Goal: Transaction & Acquisition: Obtain resource

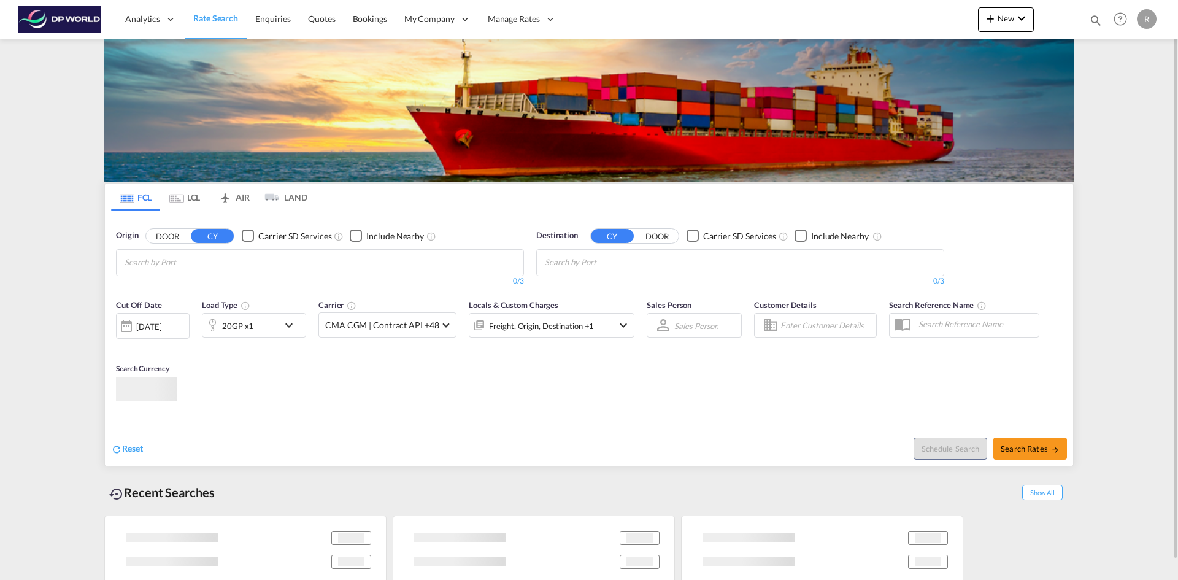
click at [205, 261] on input "Chips input." at bounding box center [183, 263] width 117 height 20
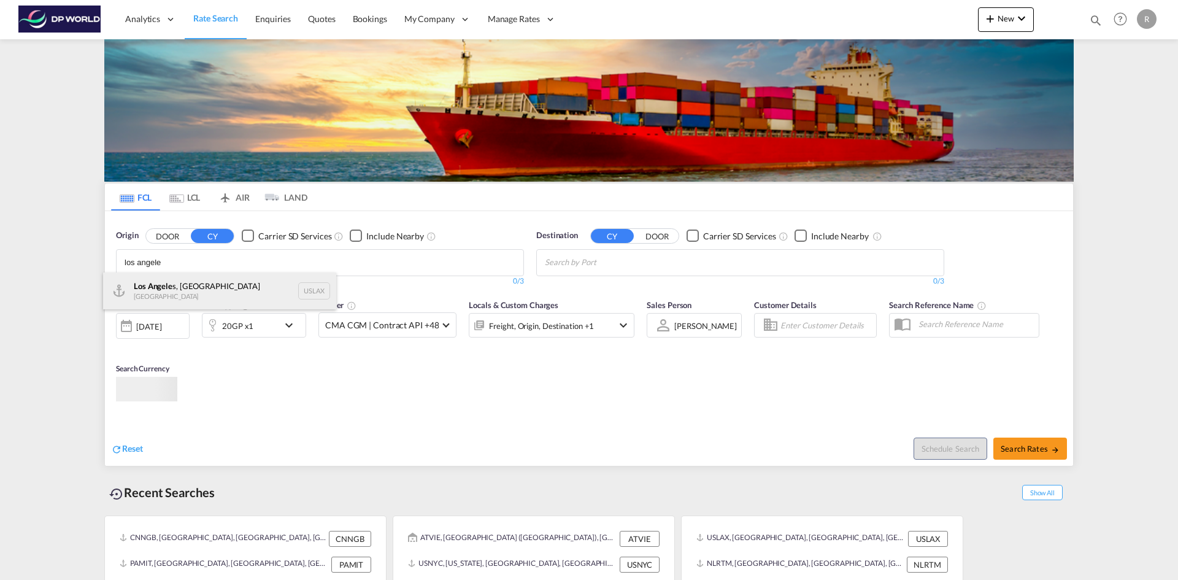
type input "los angele"
click at [169, 287] on div "Los Angele s, CA United States USLAX" at bounding box center [219, 290] width 233 height 37
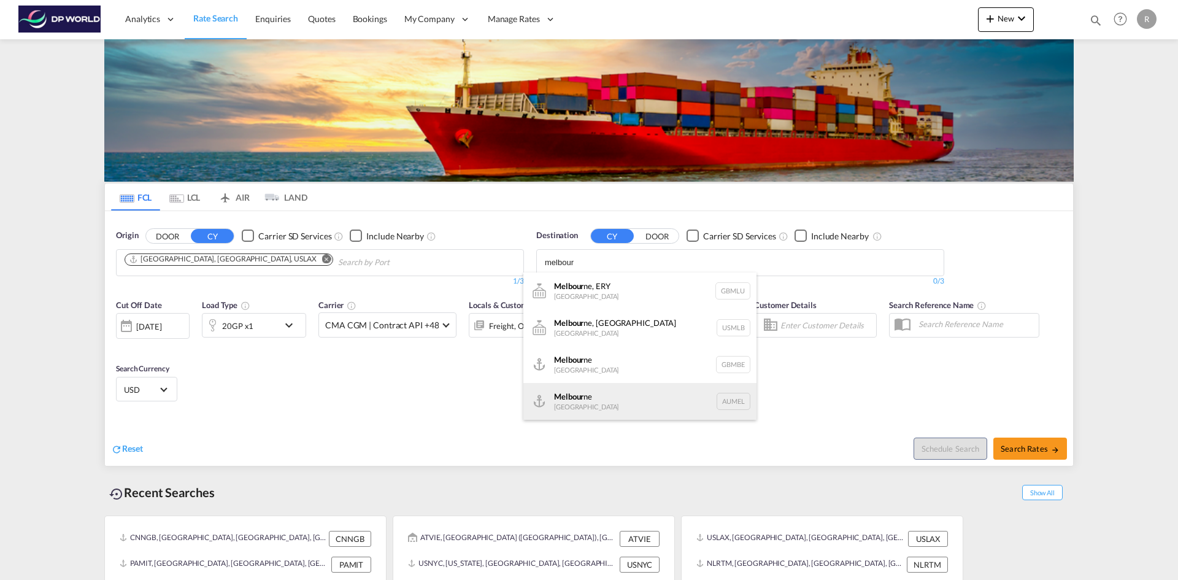
type input "melbour"
click at [588, 406] on div "Melbour ne [GEOGRAPHIC_DATA] AUMEL" at bounding box center [639, 401] width 233 height 37
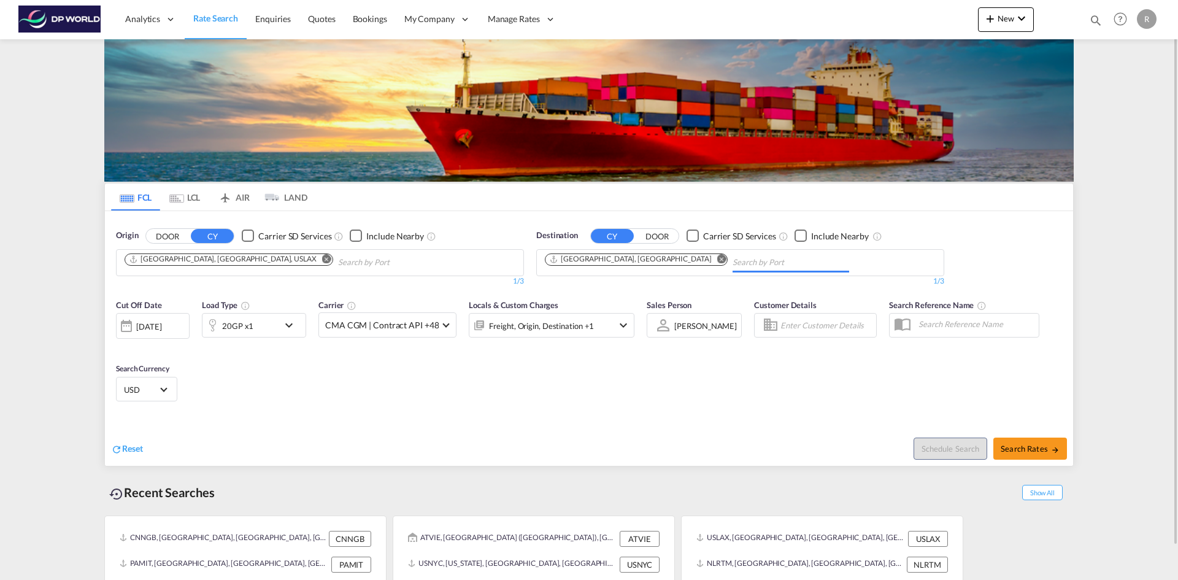
click at [169, 320] on div "[DATE]" at bounding box center [153, 326] width 74 height 26
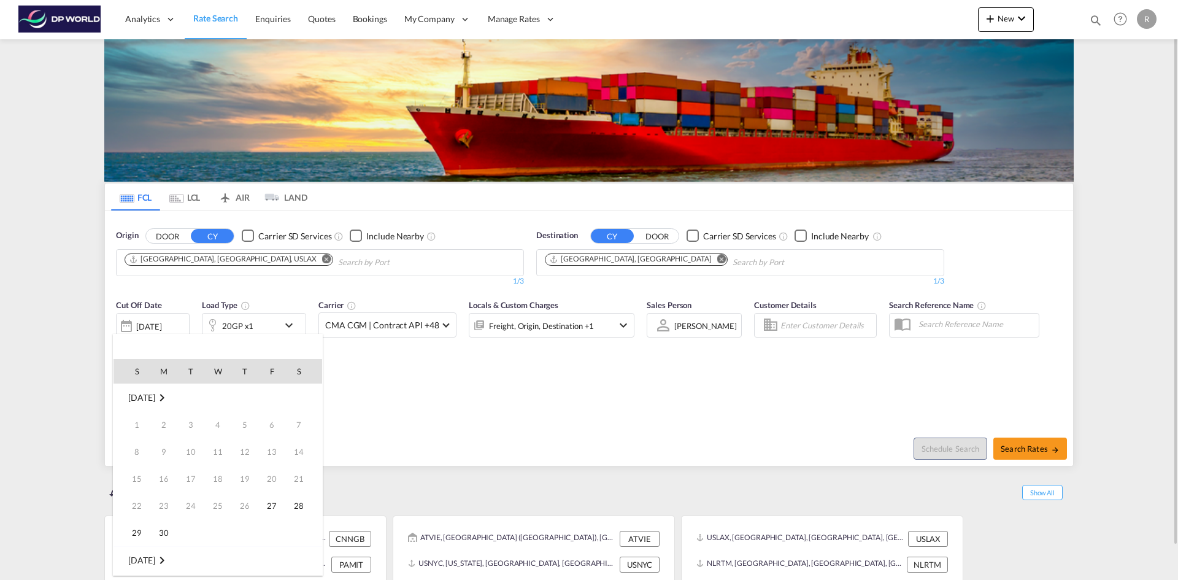
scroll to position [488, 0]
click at [162, 531] on span "29" at bounding box center [164, 532] width 25 height 25
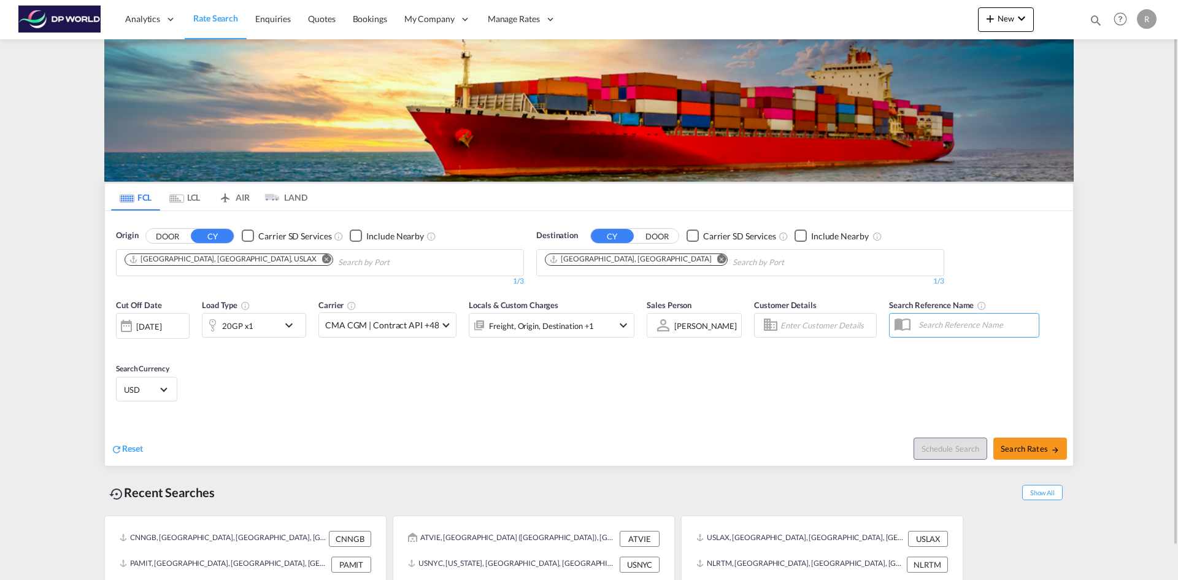
click at [288, 319] on md-icon "icon-chevron-down" at bounding box center [292, 325] width 21 height 15
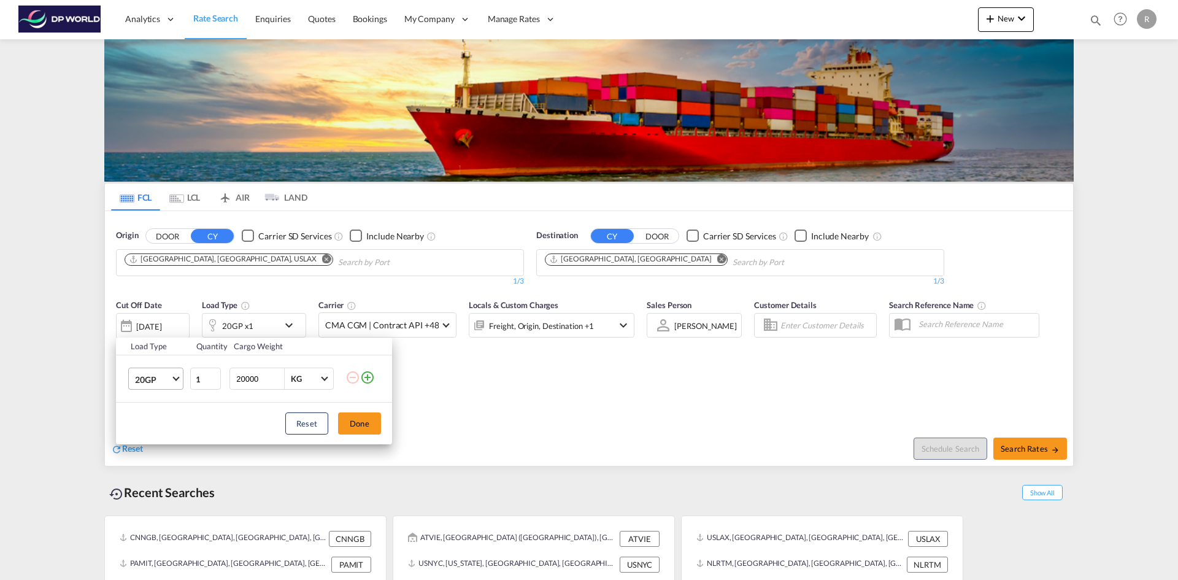
click at [169, 377] on span "20GP" at bounding box center [153, 380] width 36 height 12
click at [163, 460] on md-option "40RE" at bounding box center [166, 464] width 83 height 29
click at [362, 419] on button "Done" at bounding box center [359, 423] width 43 height 22
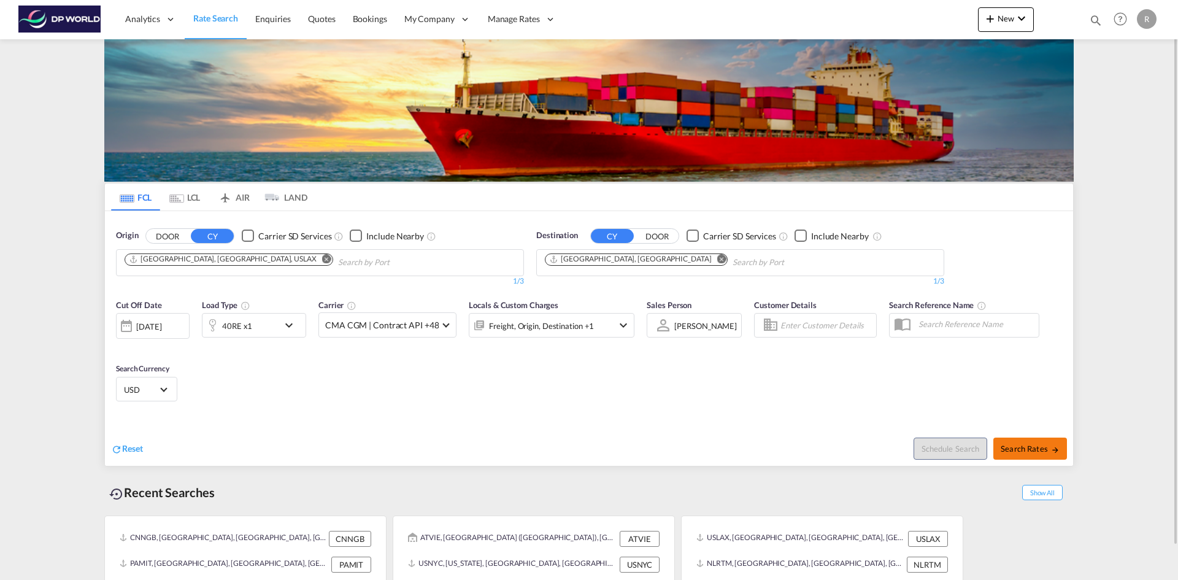
click at [1032, 445] on span "Search Rates" at bounding box center [1030, 449] width 59 height 10
type input "USLAX to AUMEL / [DATE]"
